Goal: Task Accomplishment & Management: Use online tool/utility

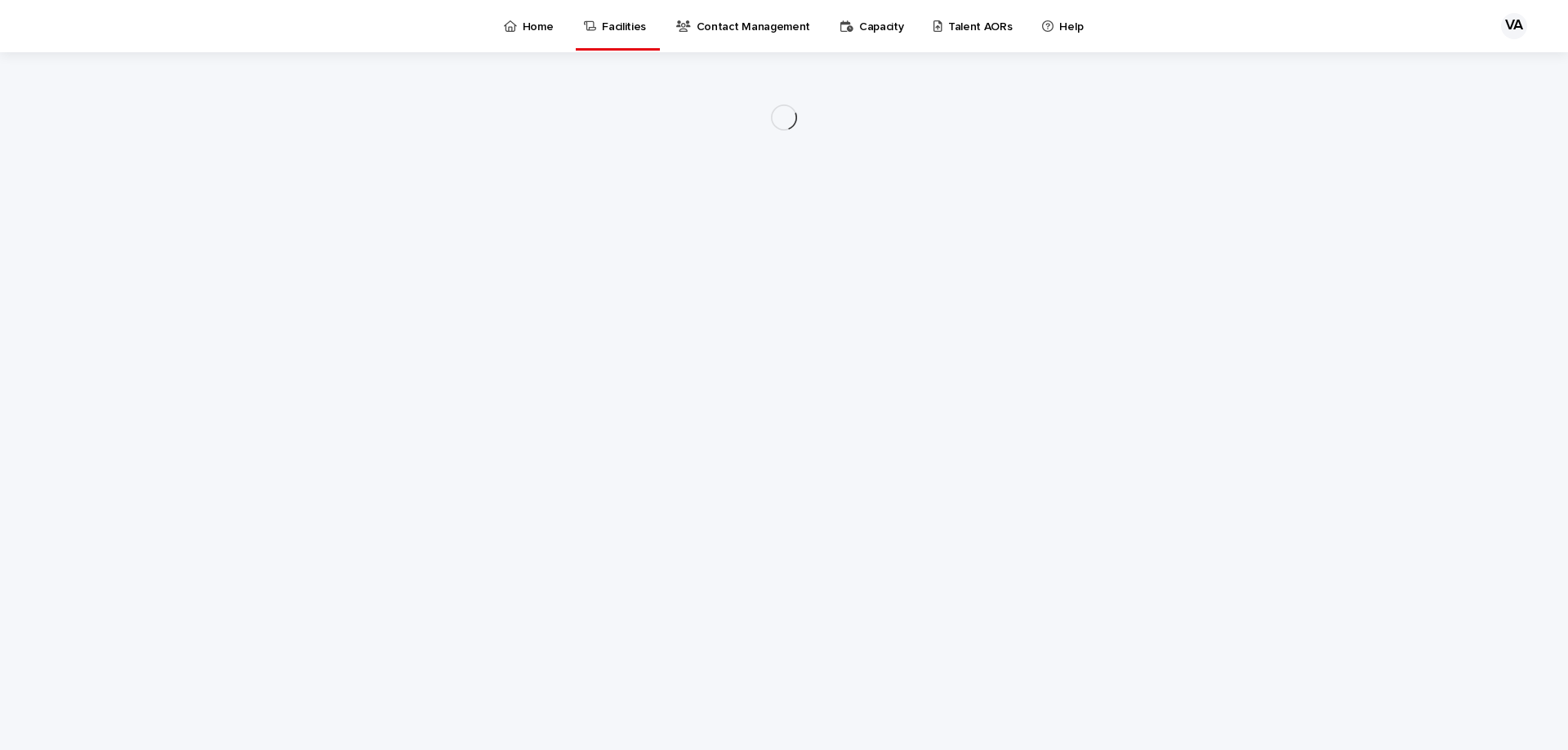
click at [904, 17] on p "Capacity" at bounding box center [881, 17] width 45 height 34
click at [979, 36] on link "Talent AORs" at bounding box center [976, 25] width 88 height 50
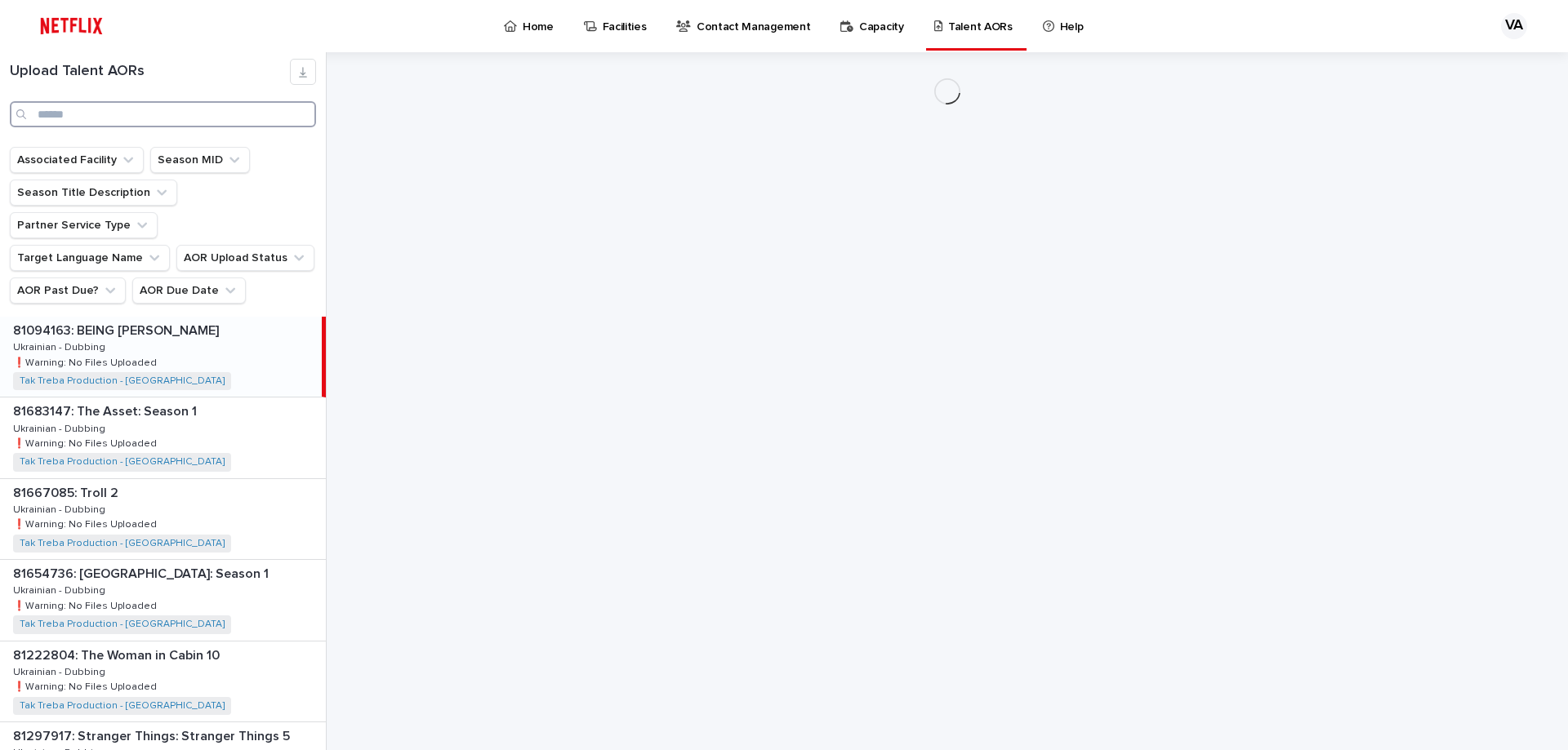
click at [156, 113] on input "Search" at bounding box center [163, 114] width 306 height 26
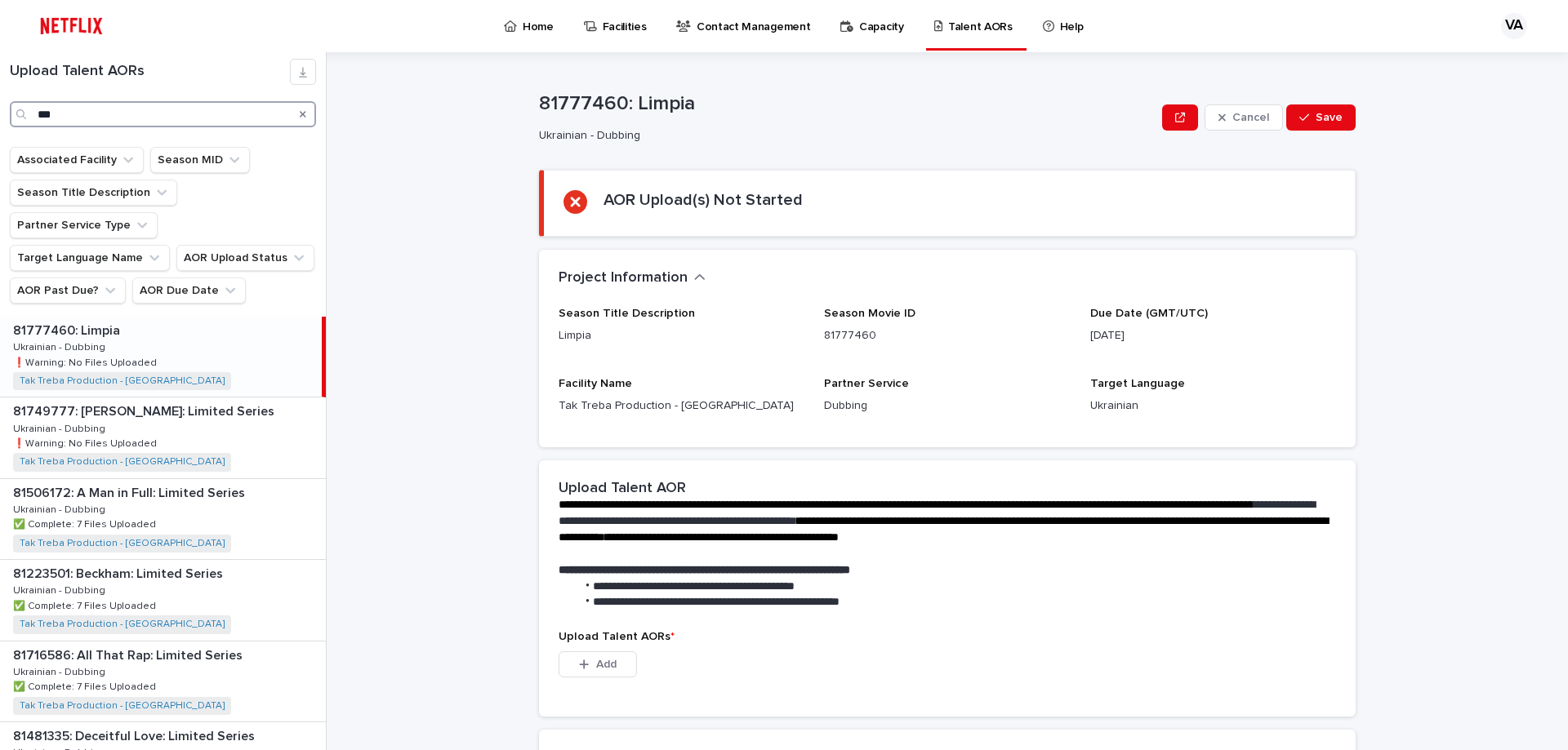
type input "***"
click at [209, 325] on div "81777460: Limpia 81777460: Limpia Ukrainian - Dubbing Ukrainian - Dubbing ❗️War…" at bounding box center [161, 357] width 322 height 80
click at [188, 330] on div "81777460: Limpia 81777460: Limpia Ukrainian - Dubbing Ukrainian - Dubbing ❗️War…" at bounding box center [161, 357] width 322 height 80
click at [171, 324] on div "81777460: Limpia 81777460: Limpia Ukrainian - Dubbing Ukrainian - Dubbing ❗️War…" at bounding box center [161, 357] width 322 height 80
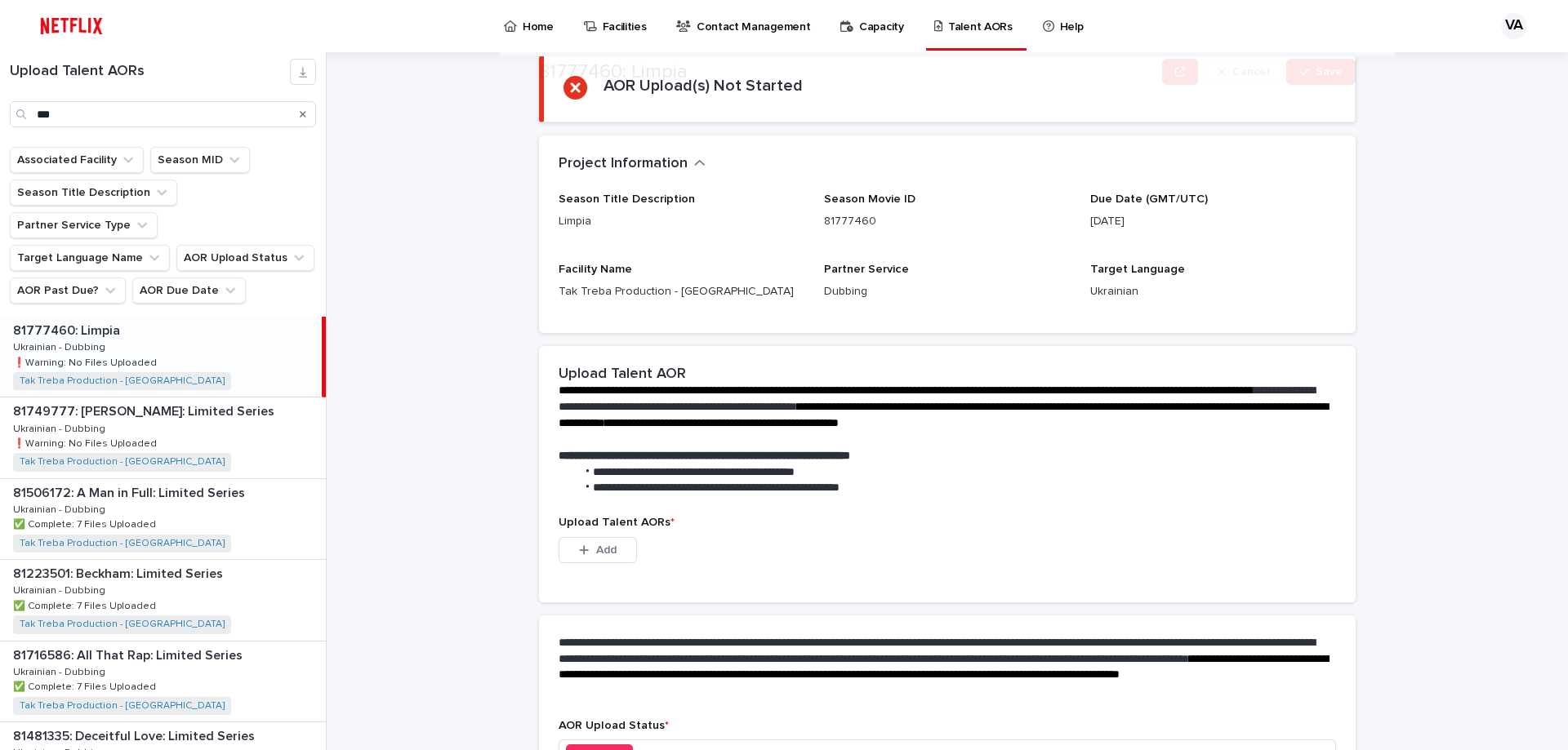
scroll to position [228, 0]
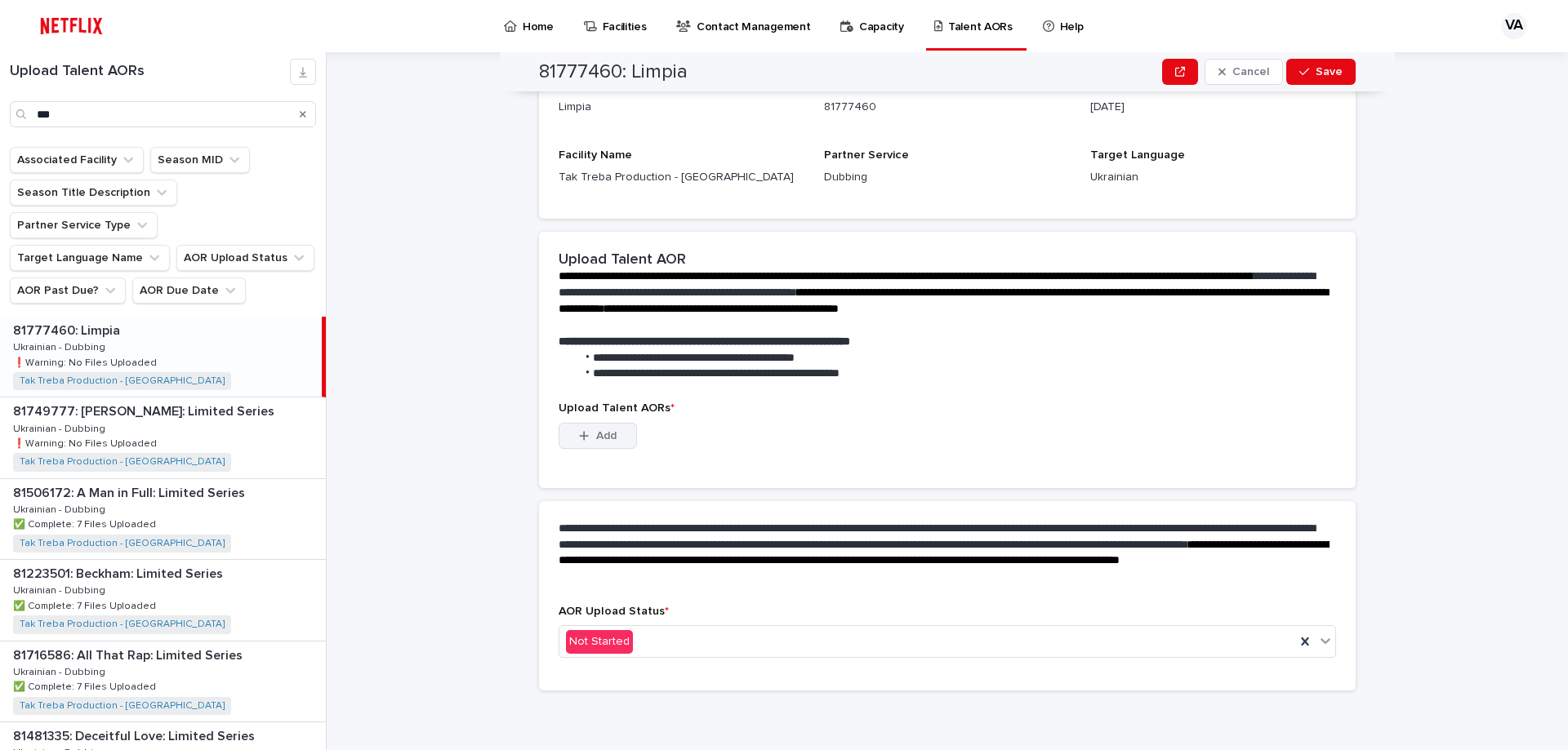
click at [617, 441] on button "Add" at bounding box center [598, 436] width 79 height 26
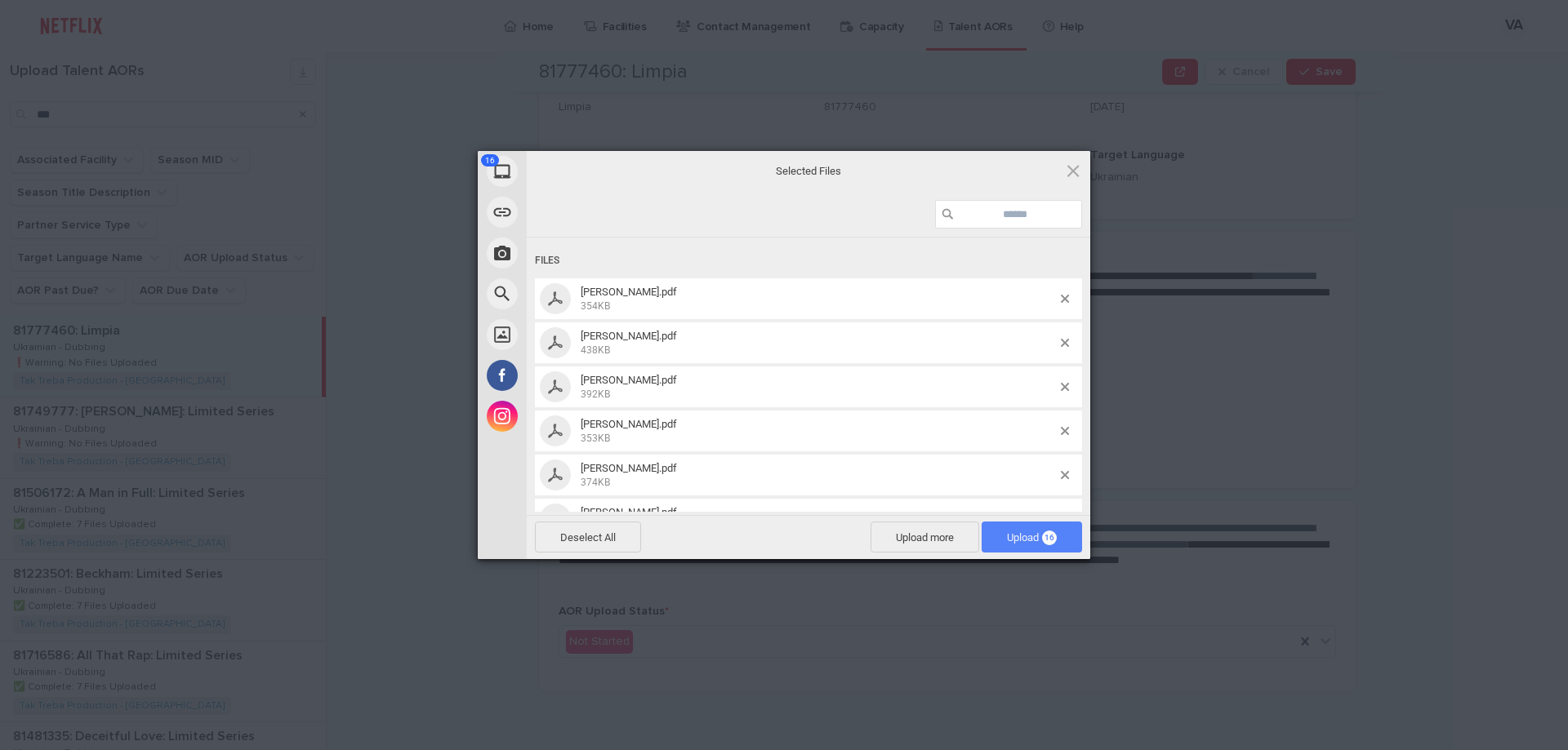
click at [1007, 537] on span "Upload 16" at bounding box center [1032, 537] width 50 height 12
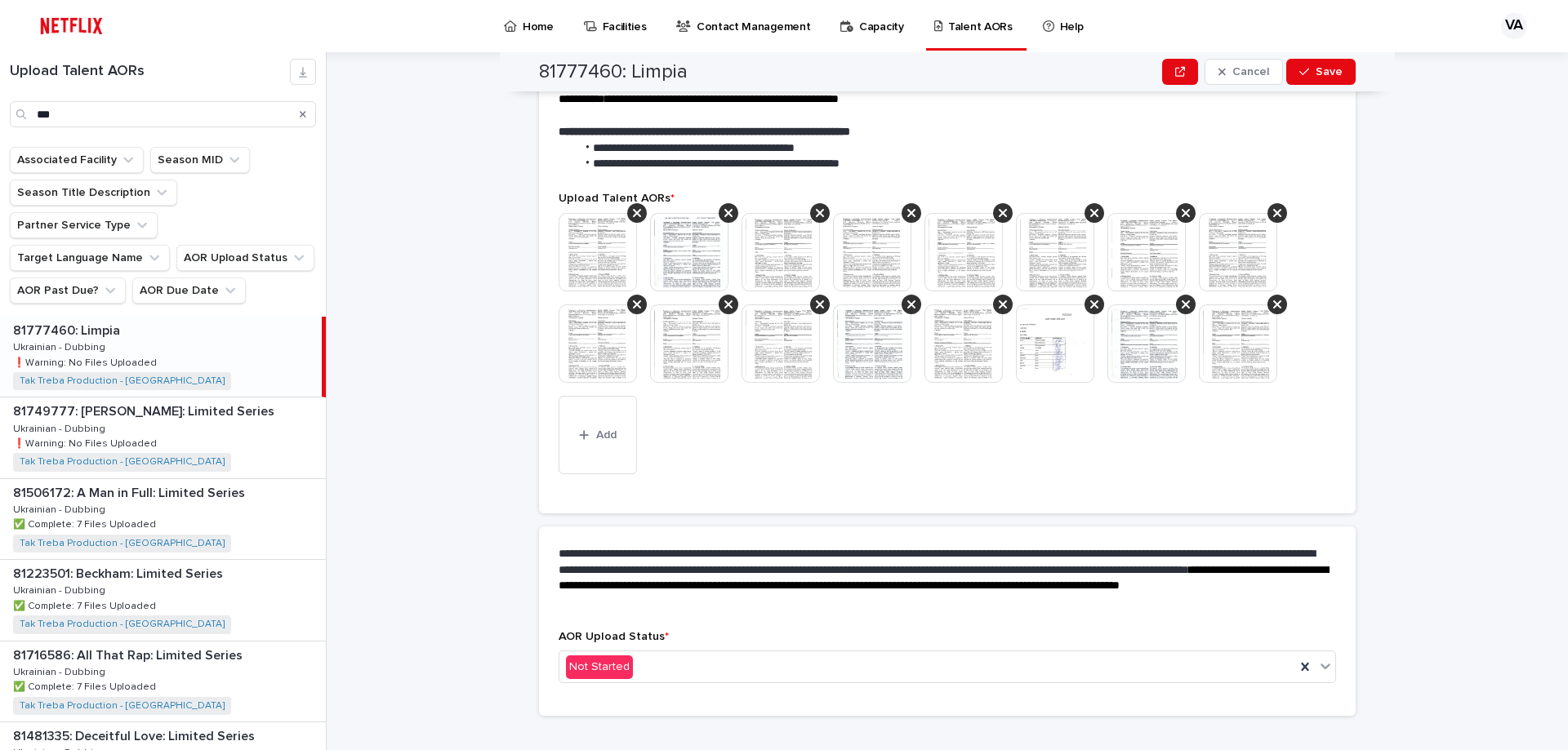
scroll to position [384, 0]
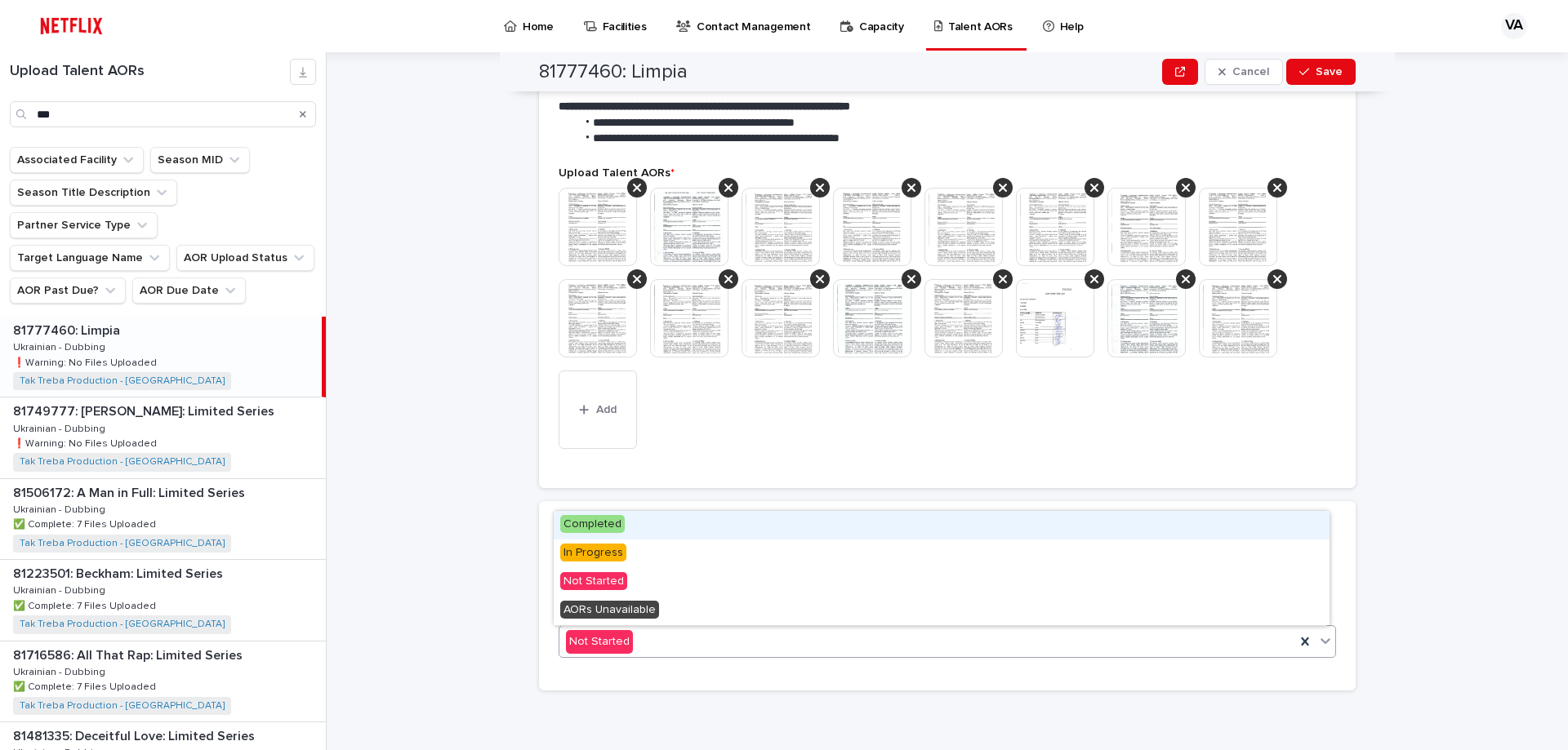
click at [607, 522] on span "Completed" at bounding box center [593, 524] width 65 height 18
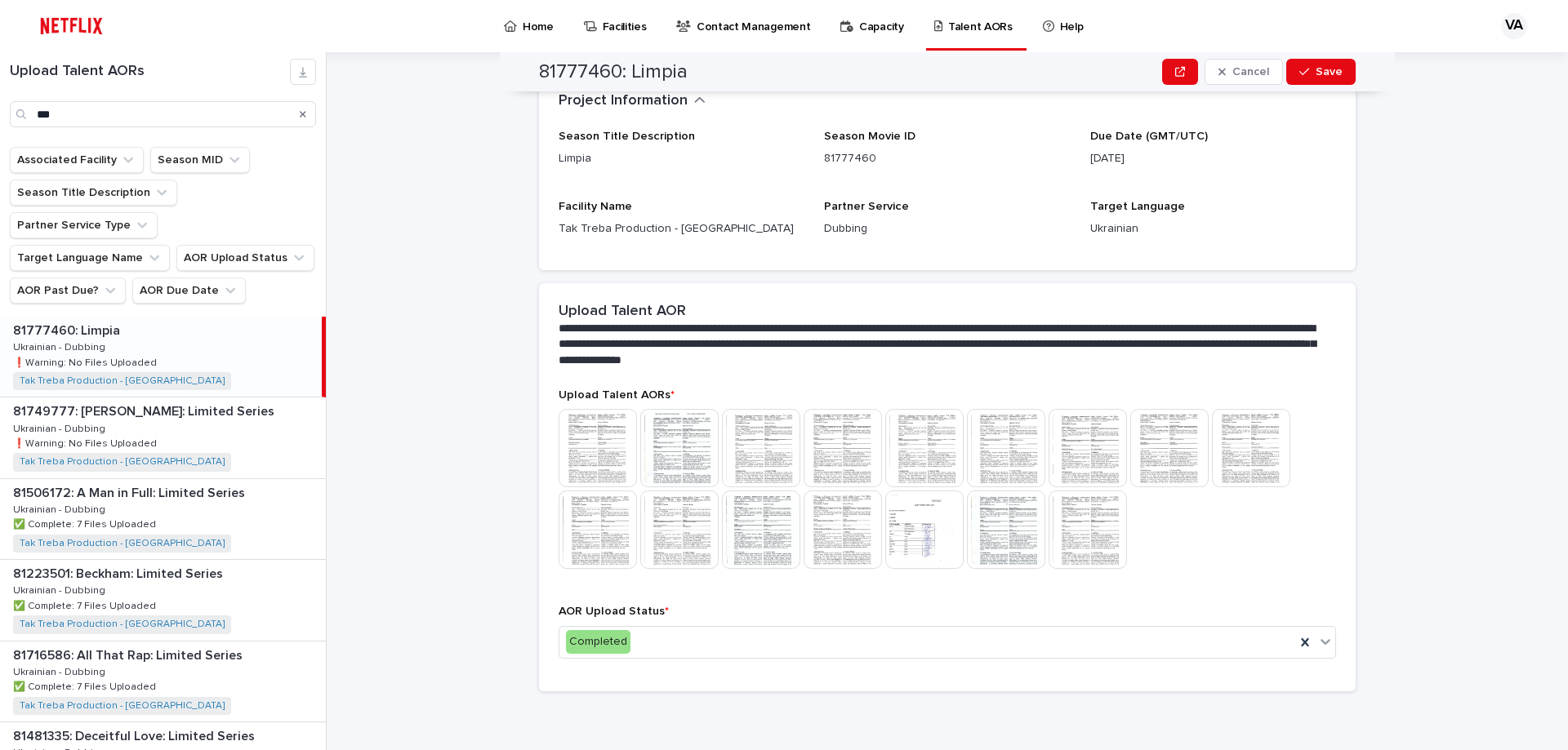
scroll to position [0, 0]
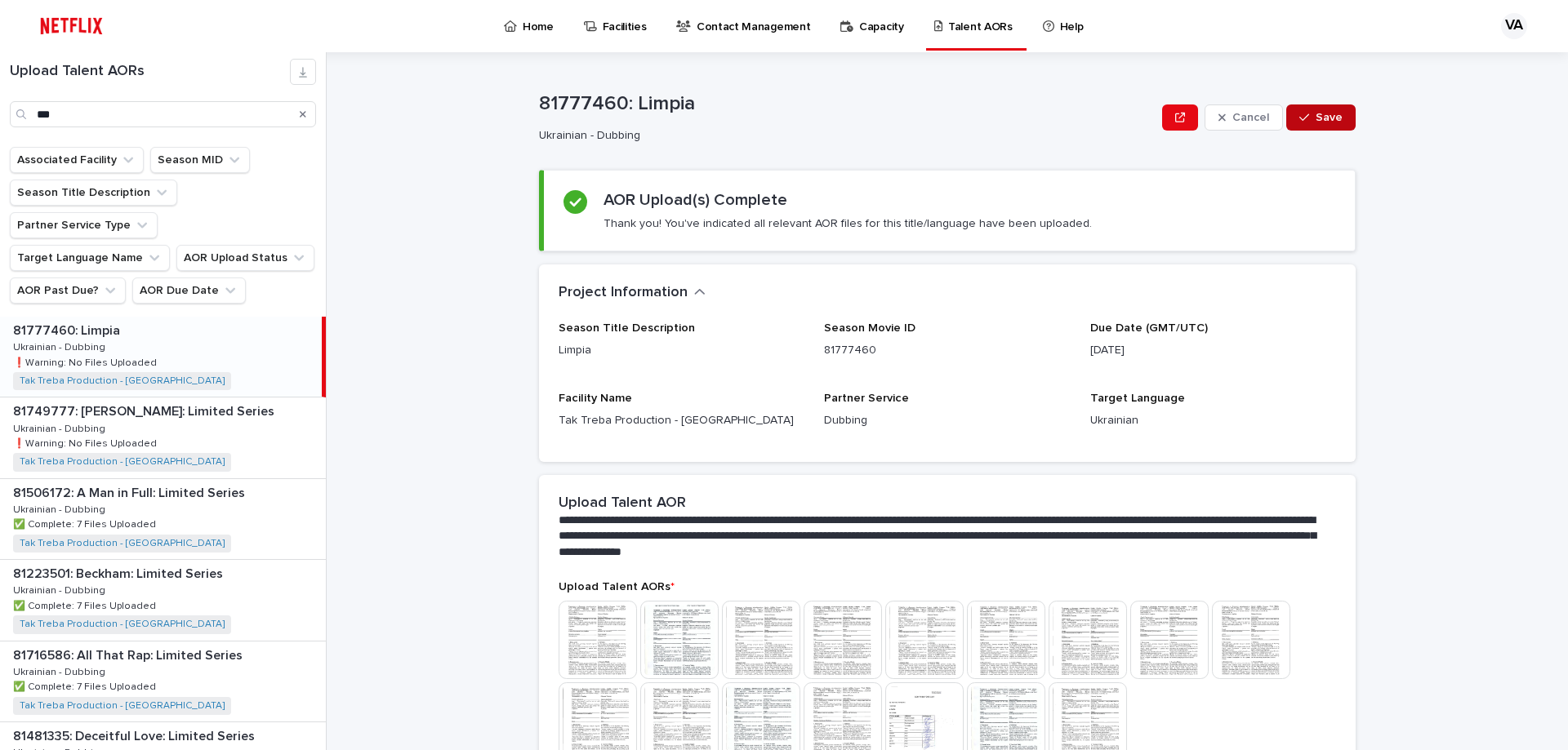
click at [1335, 110] on button "Save" at bounding box center [1320, 118] width 70 height 26
